Goal: Information Seeking & Learning: Learn about a topic

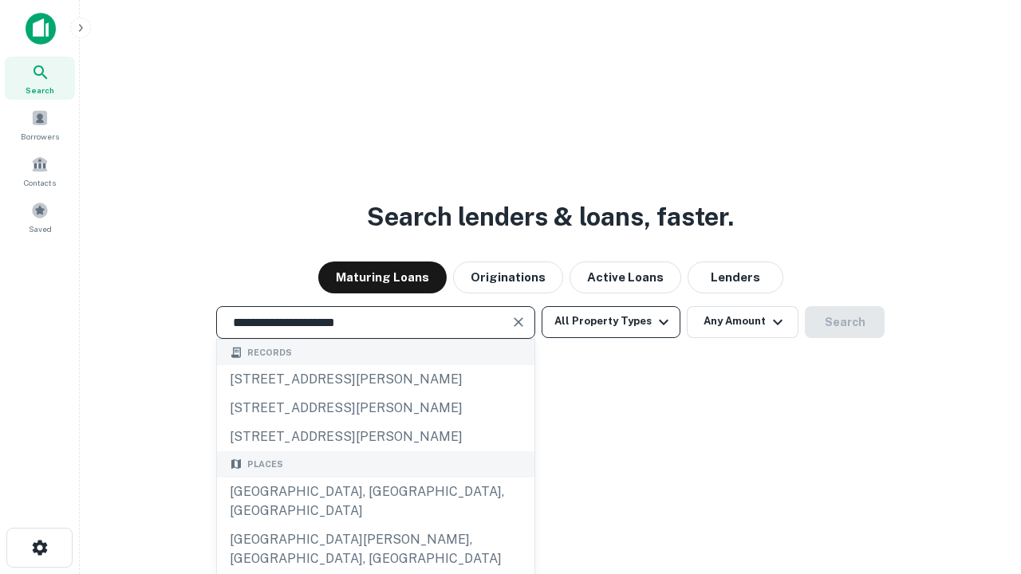
click at [375, 525] on div "[GEOGRAPHIC_DATA], [GEOGRAPHIC_DATA], [GEOGRAPHIC_DATA]" at bounding box center [375, 502] width 317 height 48
click at [611, 321] on button "All Property Types" at bounding box center [610, 322] width 139 height 32
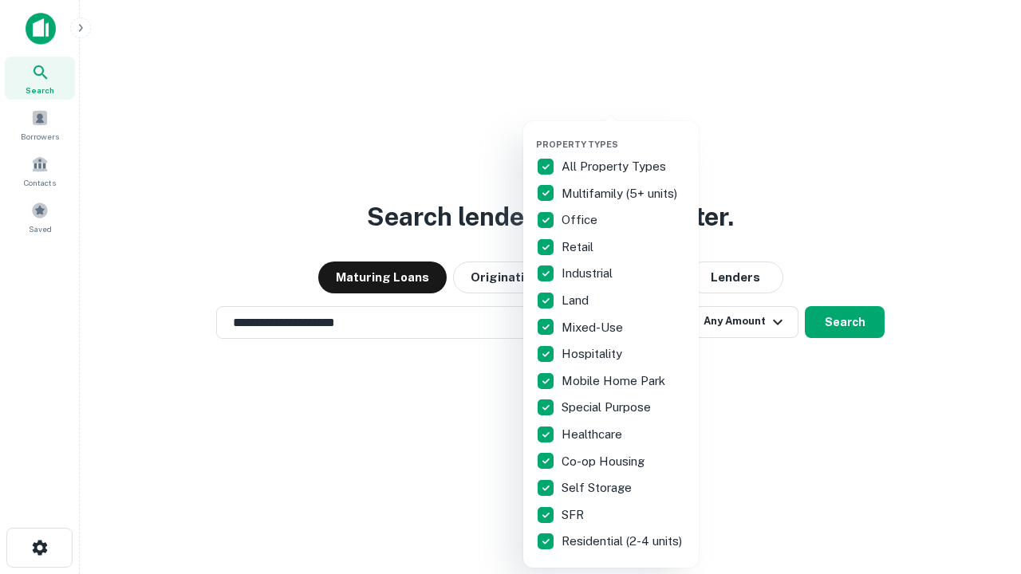
type input "**********"
click at [623, 134] on button "button" at bounding box center [623, 134] width 175 height 1
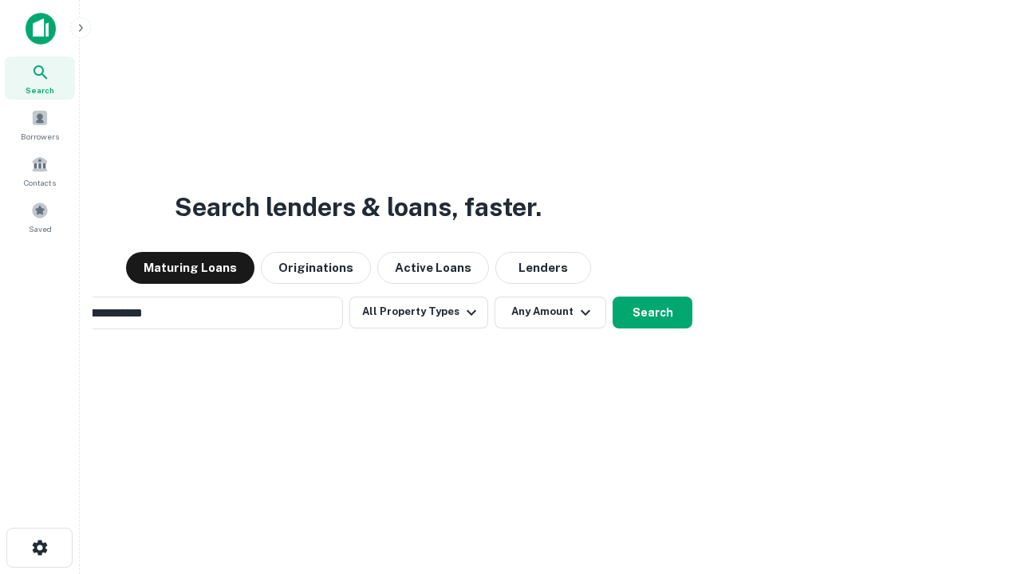
scroll to position [25, 0]
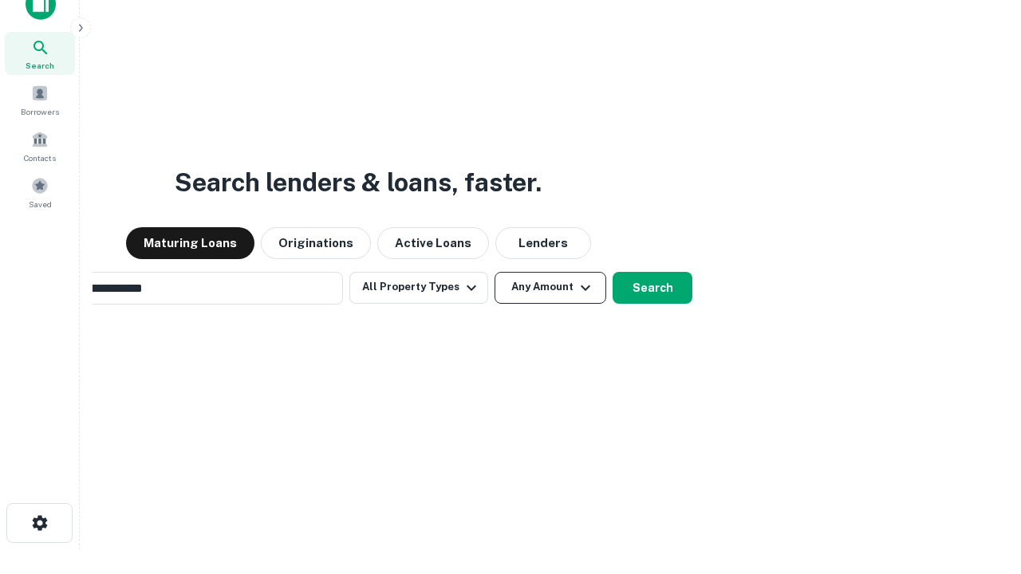
click at [494, 272] on button "Any Amount" at bounding box center [550, 288] width 112 height 32
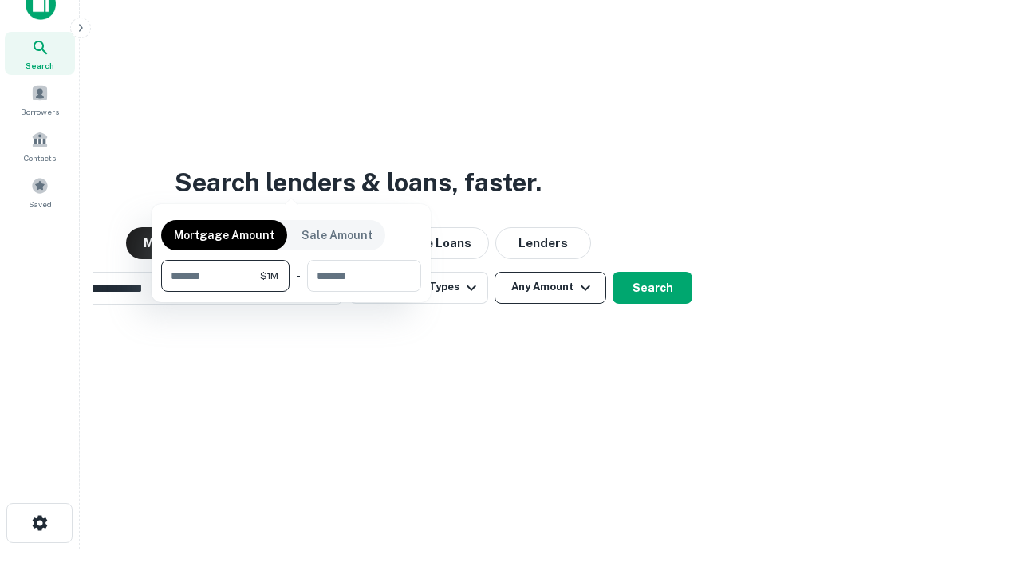
scroll to position [26, 0]
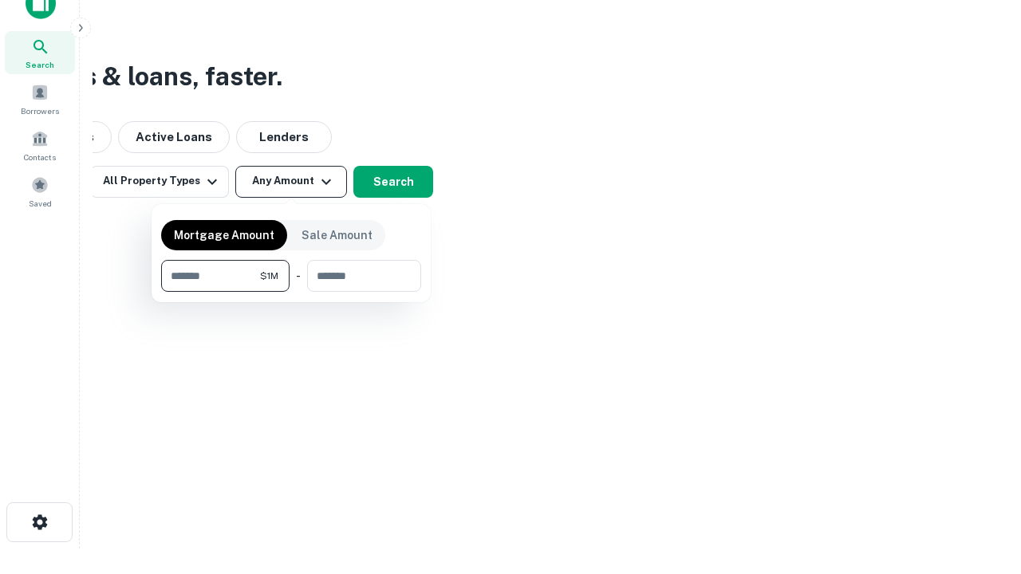
type input "*******"
click at [291, 292] on button "button" at bounding box center [291, 292] width 260 height 1
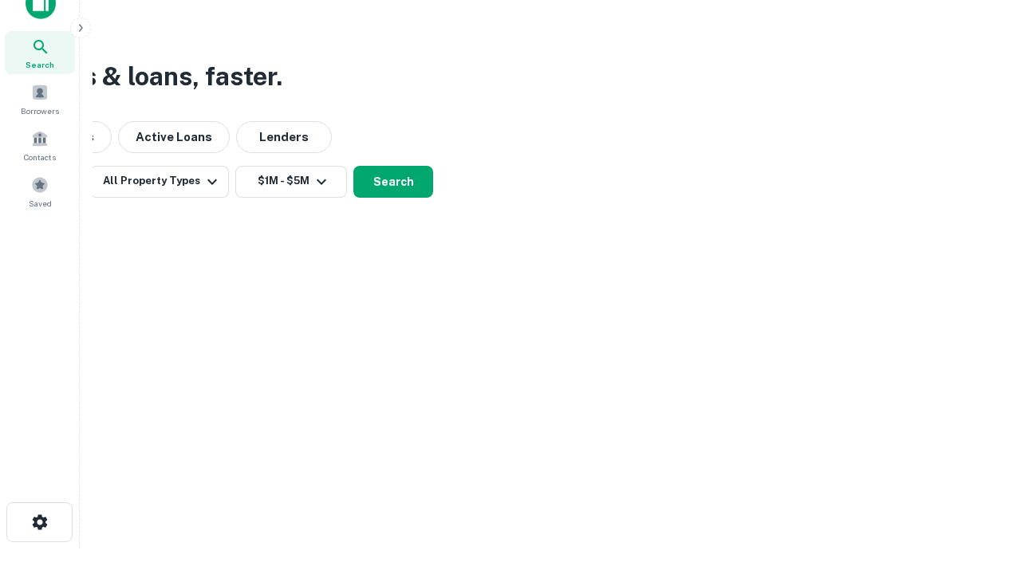
scroll to position [10, 294]
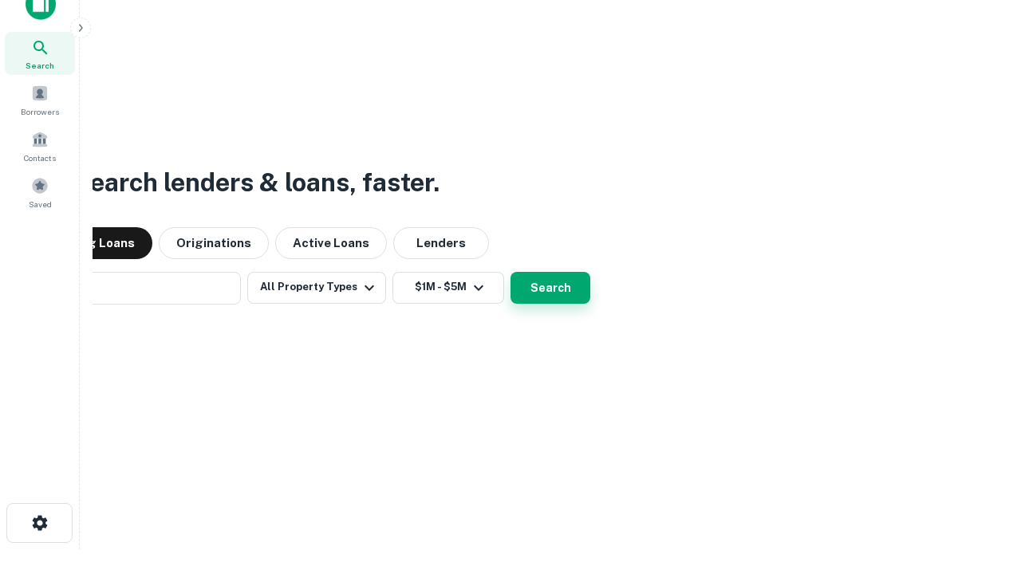
click at [510, 272] on button "Search" at bounding box center [550, 288] width 80 height 32
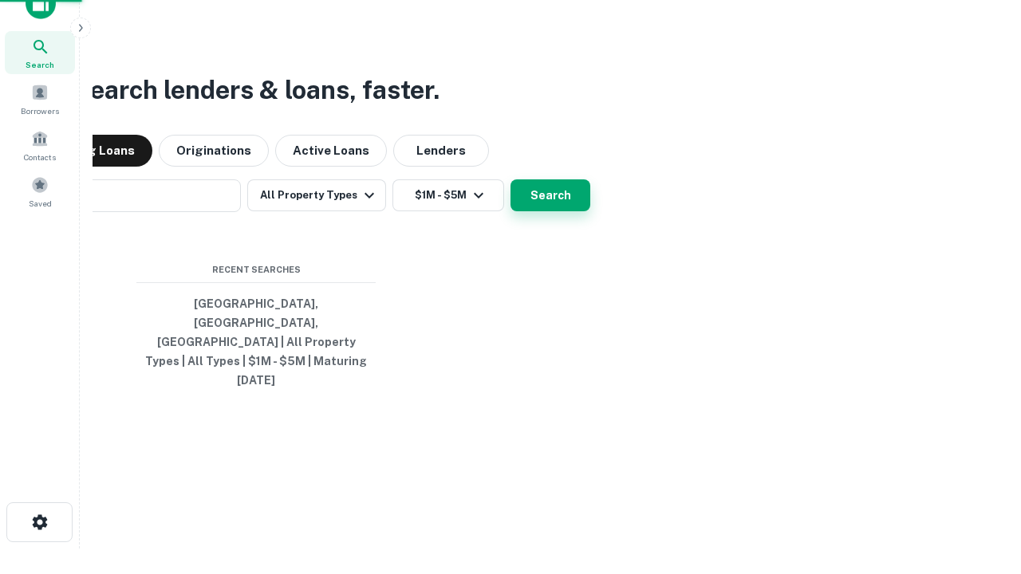
scroll to position [42, 451]
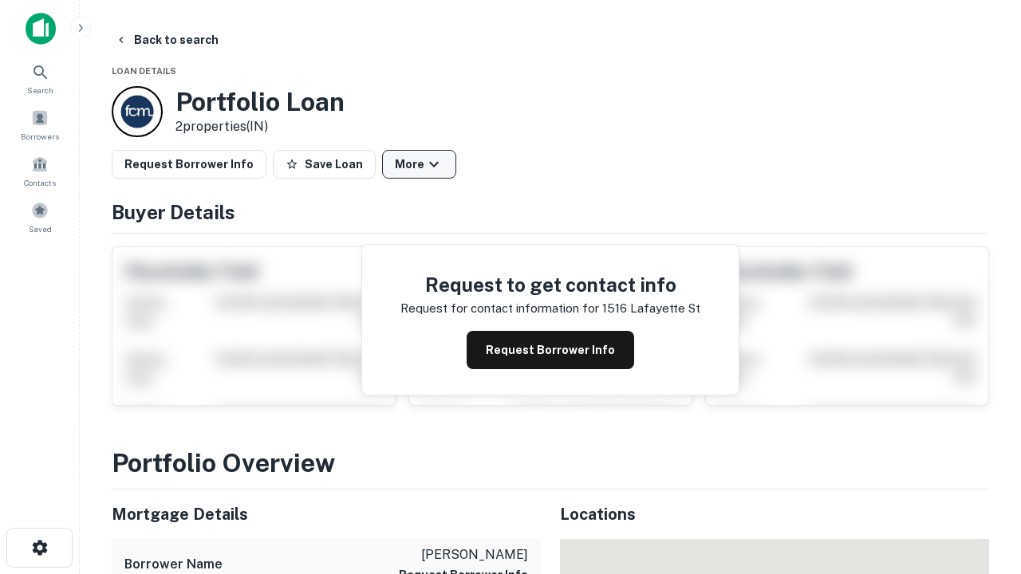
click at [419, 164] on button "More" at bounding box center [419, 164] width 74 height 29
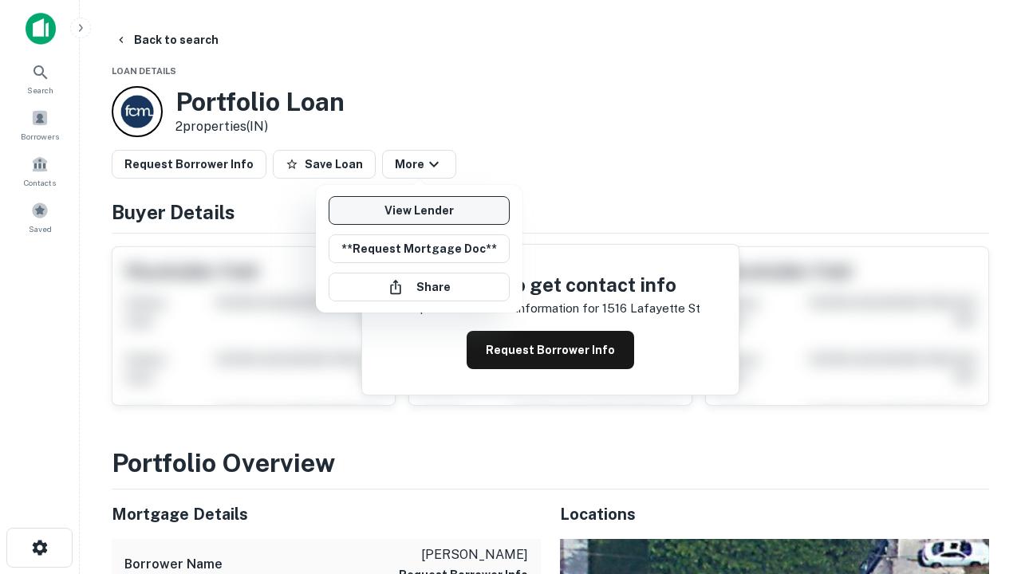
click at [419, 210] on link "View Lender" at bounding box center [418, 210] width 181 height 29
